Goal: Information Seeking & Learning: Learn about a topic

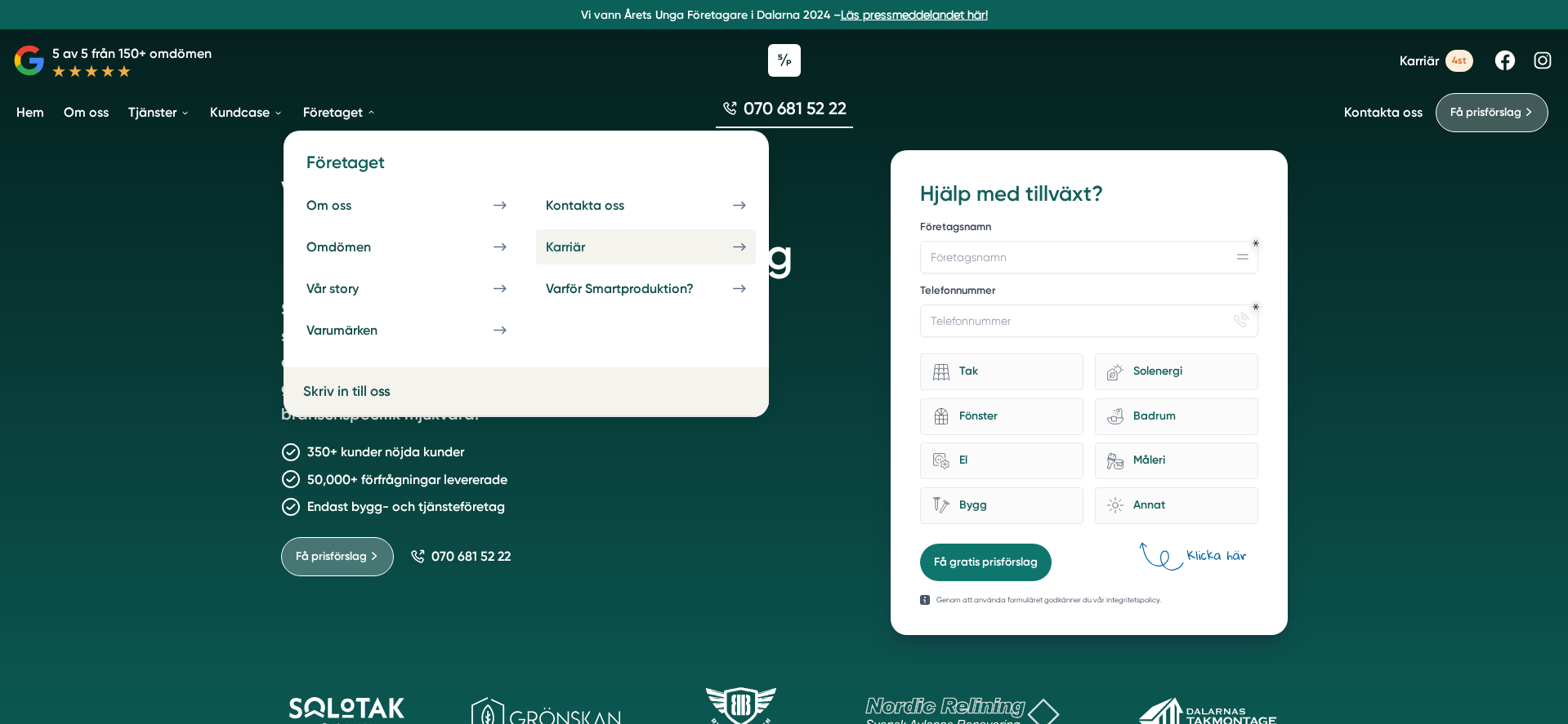
click at [579, 245] on div "Karriär" at bounding box center [585, 247] width 78 height 15
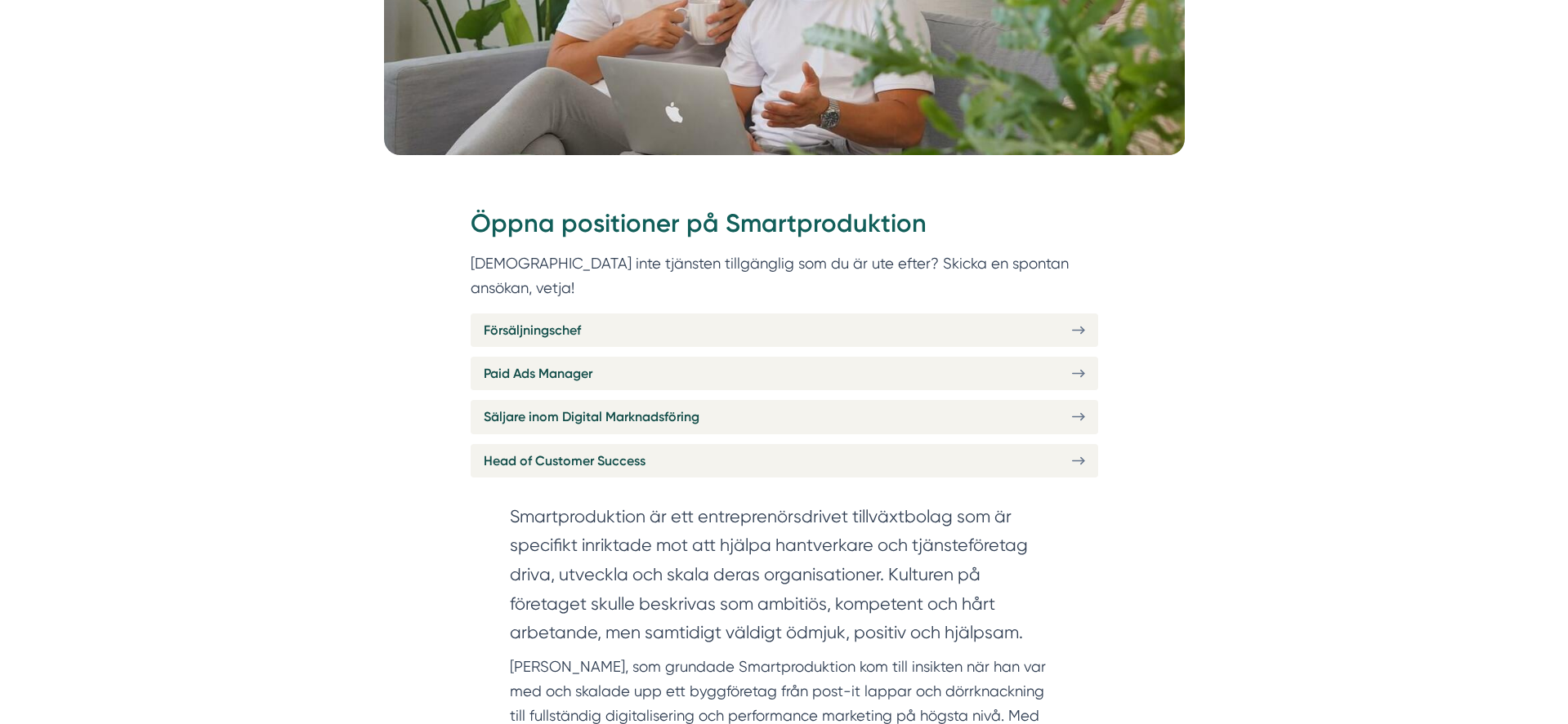
scroll to position [548, 0]
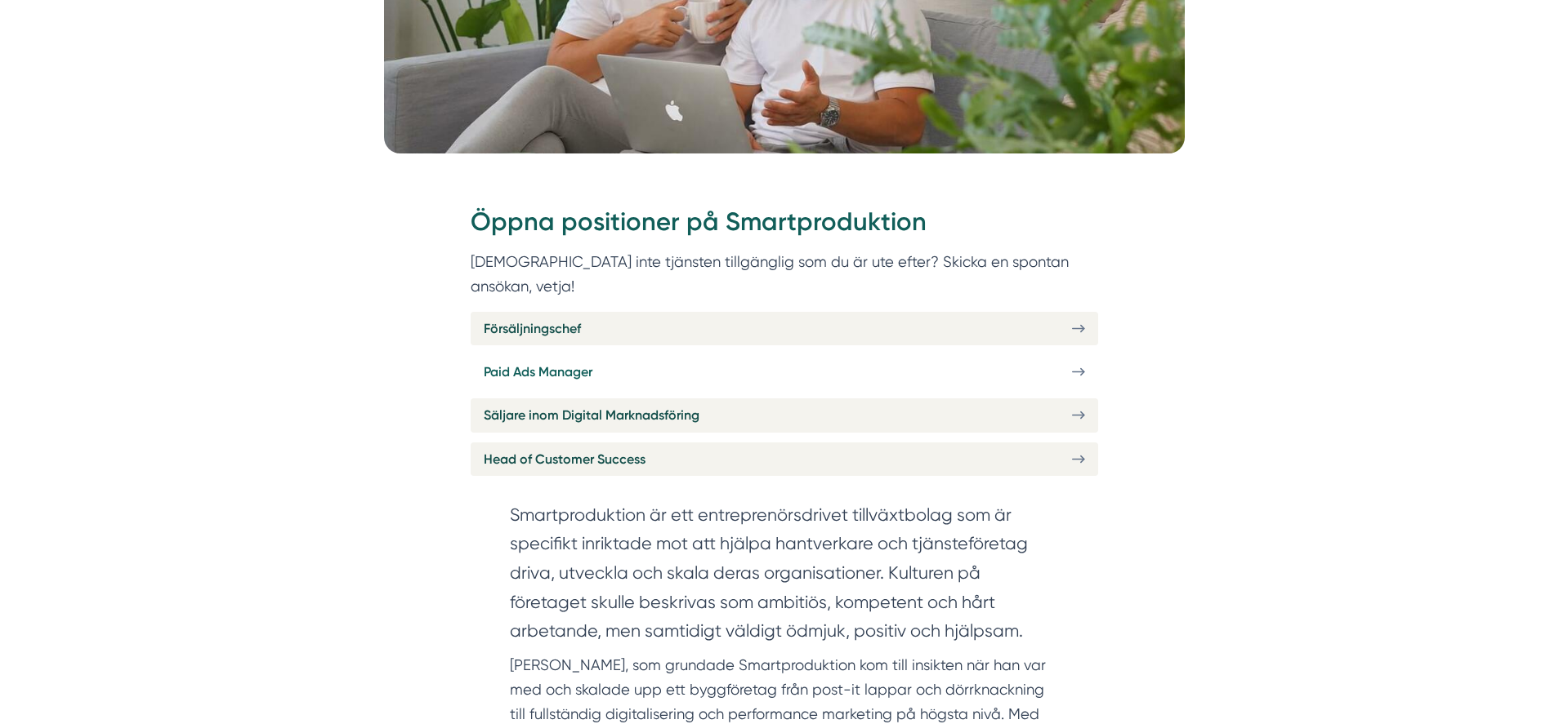
click at [915, 355] on link "Paid Ads Manager" at bounding box center [784, 371] width 628 height 33
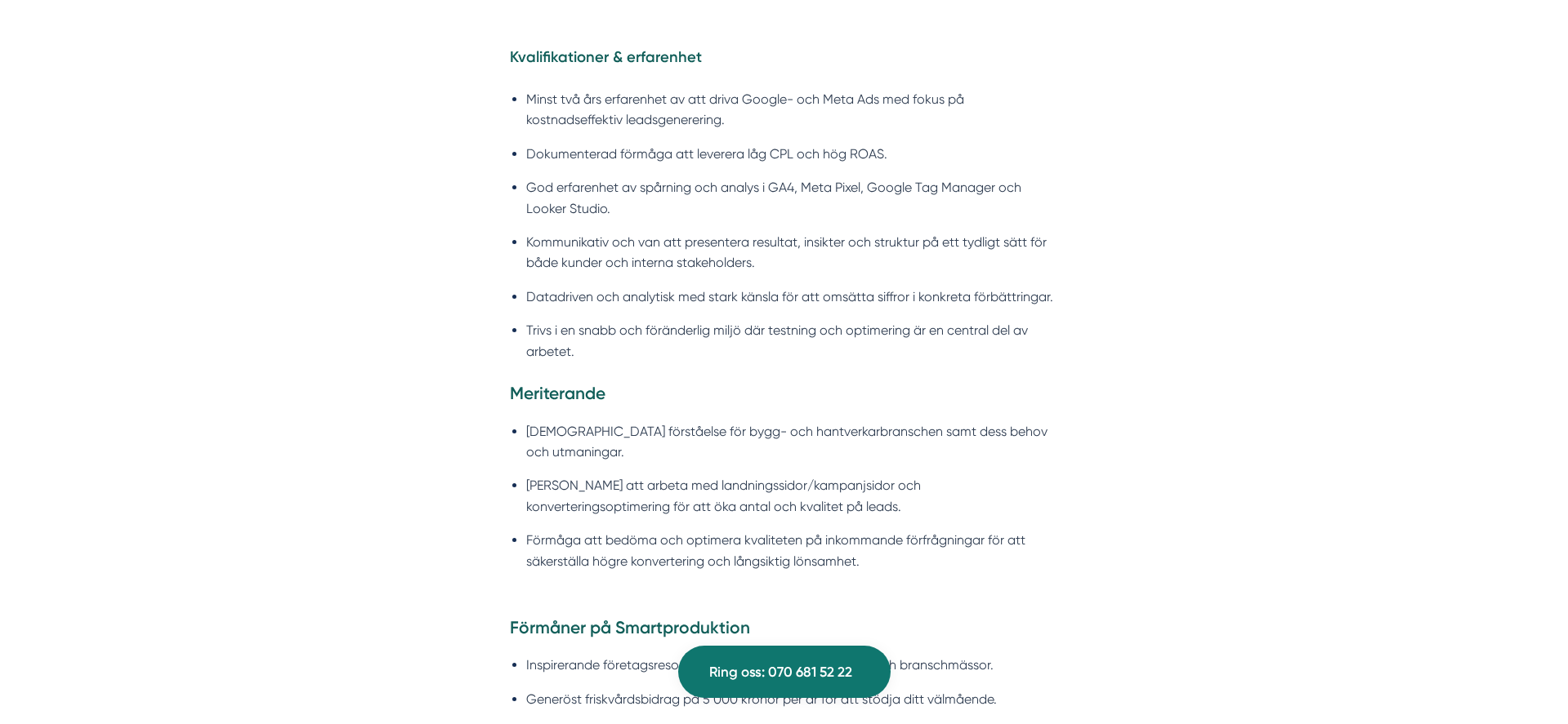
scroll to position [1893, 0]
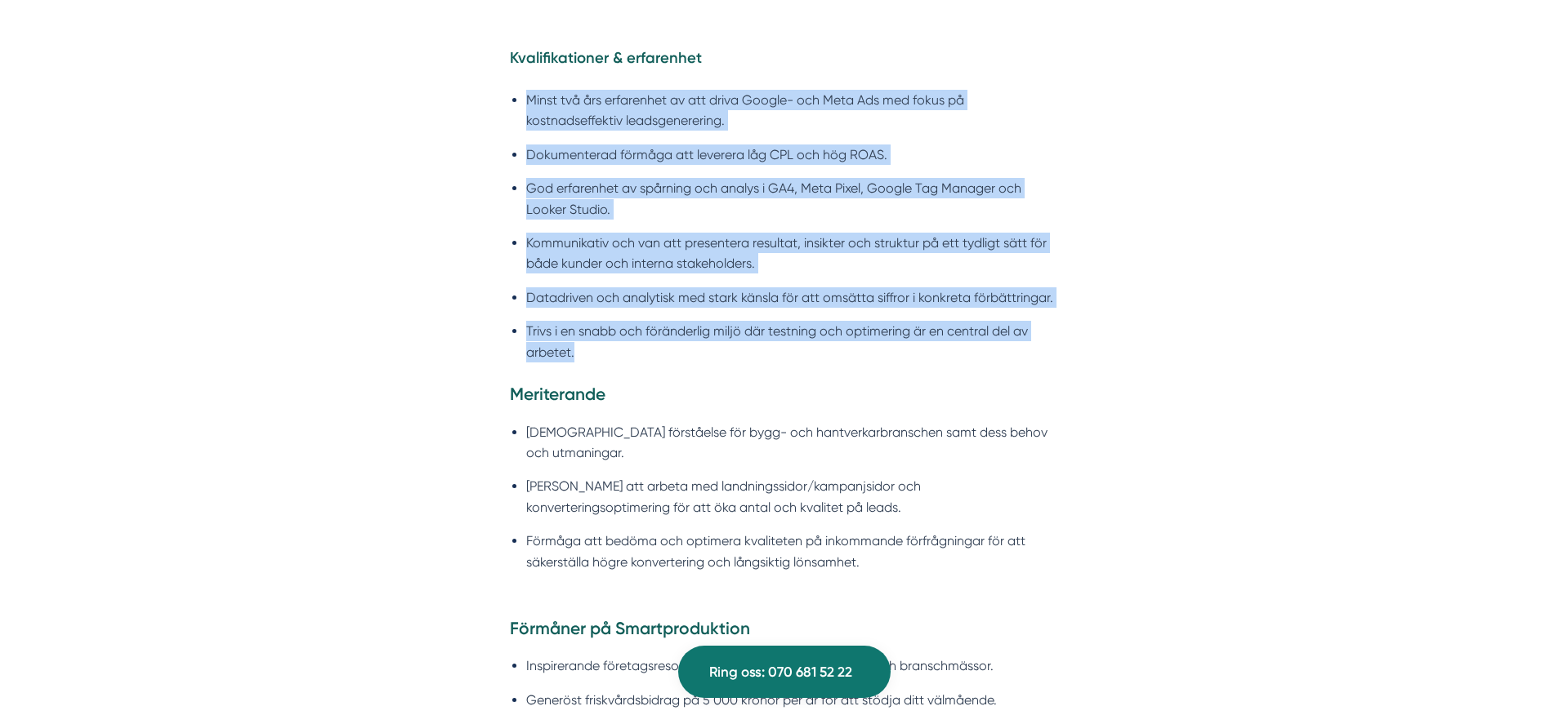
drag, startPoint x: 529, startPoint y: 73, endPoint x: 939, endPoint y: 339, distance: 488.7
click at [939, 338] on ul "Minst två års erfarenhet av att driva Google- och Meta Ads med fokus på kostnad…" at bounding box center [784, 230] width 549 height 303
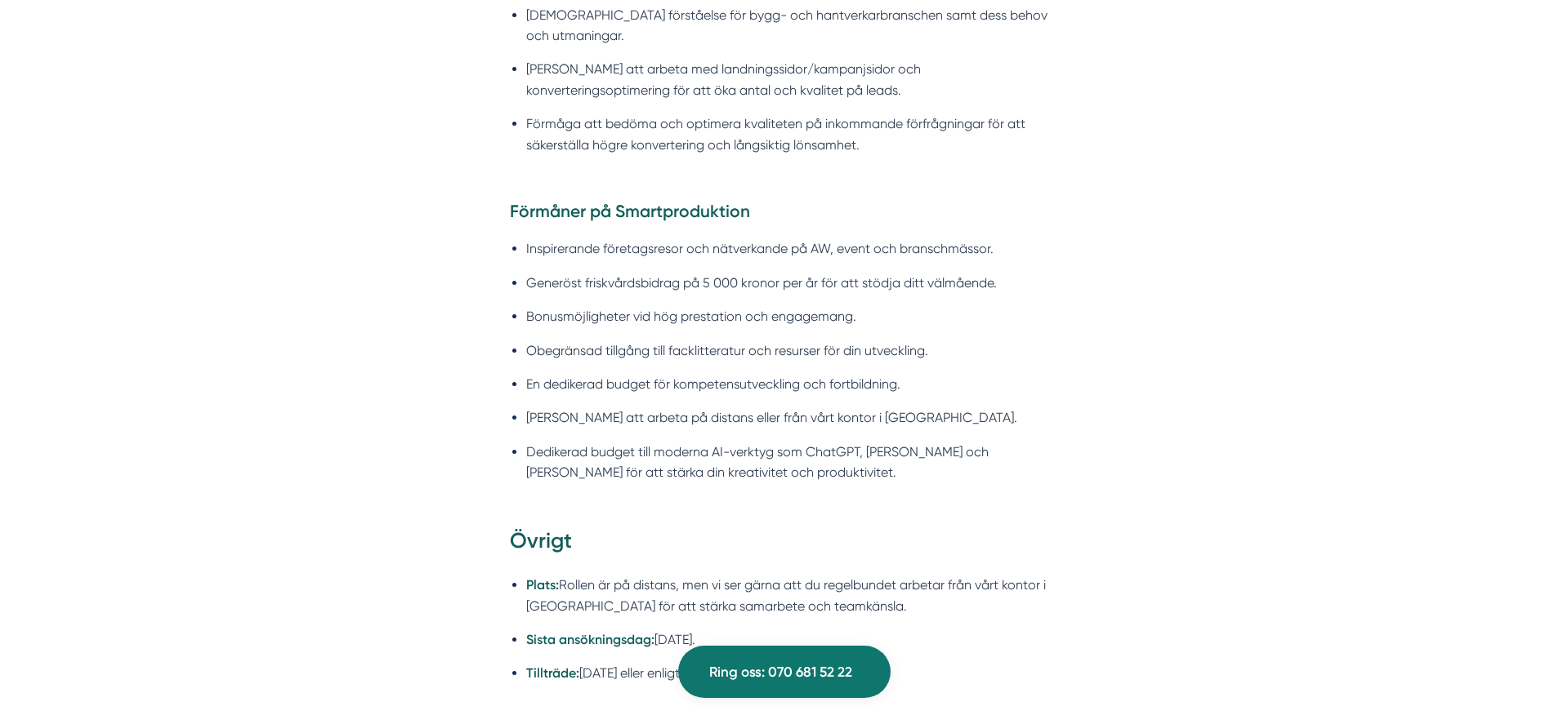
scroll to position [2310, 0]
